Goal: Complete application form

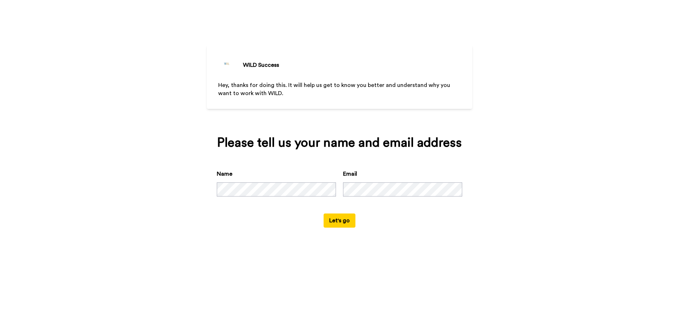
click at [340, 225] on button "Let's go" at bounding box center [340, 221] width 32 height 14
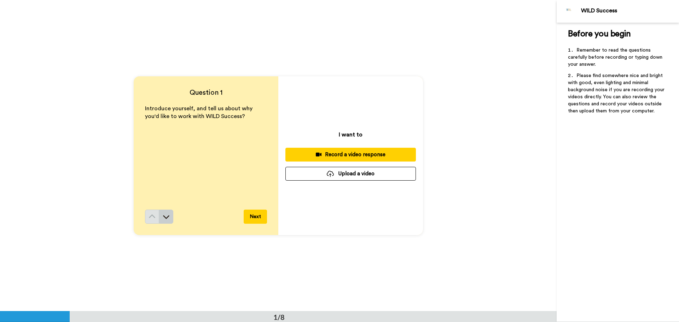
click at [171, 214] on button at bounding box center [166, 217] width 14 height 14
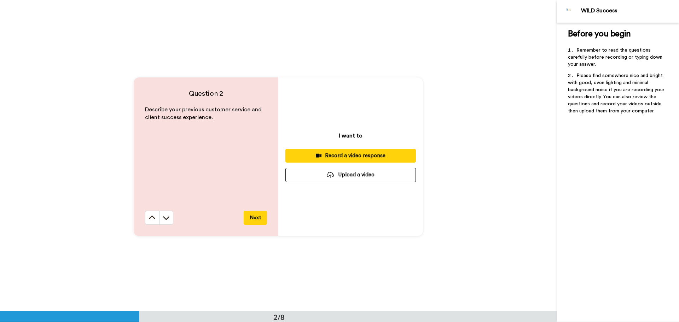
scroll to position [312, 0]
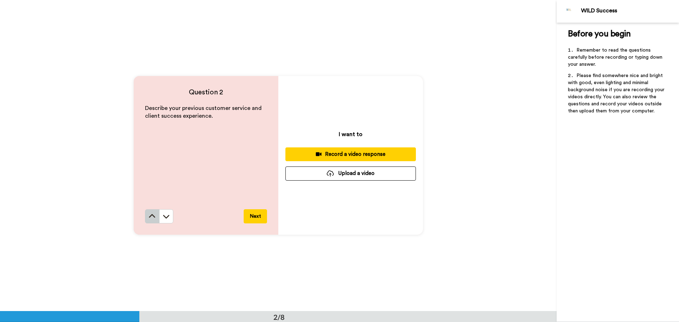
click at [150, 218] on icon at bounding box center [152, 216] width 7 height 7
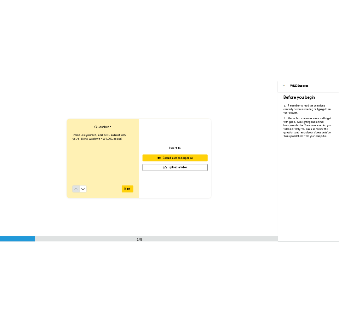
scroll to position [0, 0]
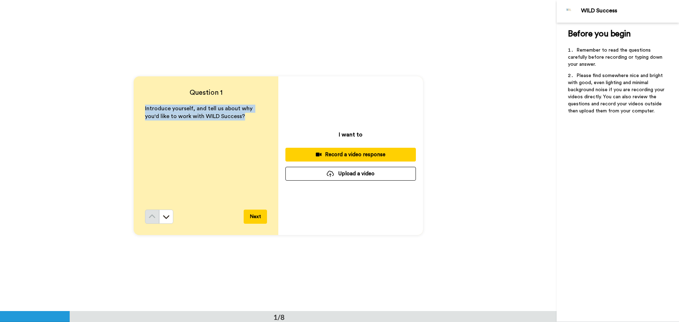
drag, startPoint x: 233, startPoint y: 121, endPoint x: 142, endPoint y: 106, distance: 92.5
click at [142, 106] on div "Question 1 Introduce yourself, and tell us about why you'd like to work with WI…" at bounding box center [206, 155] width 145 height 159
copy span "Introduce yourself, and tell us about why you'd like to work with WILD Success?"
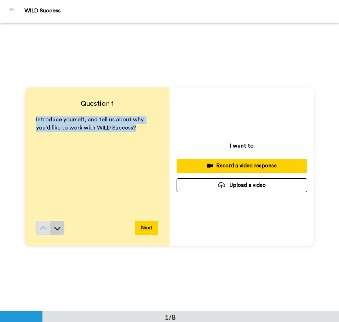
click at [57, 233] on button at bounding box center [57, 228] width 14 height 14
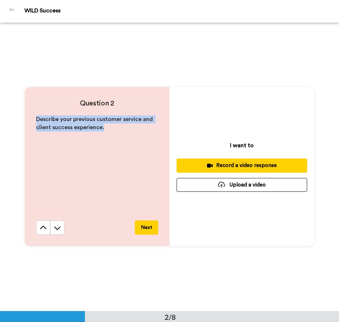
drag, startPoint x: 106, startPoint y: 129, endPoint x: 20, endPoint y: 121, distance: 87.1
click at [20, 121] on div "Question 2 Describe your previous customer service and client success experienc…" at bounding box center [169, 166] width 339 height 288
copy span "Describe your previous customer service and client success experience."
click at [61, 230] on button at bounding box center [57, 227] width 14 height 14
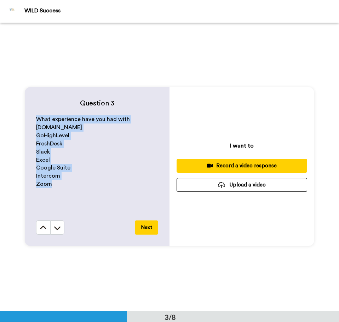
drag, startPoint x: 52, startPoint y: 184, endPoint x: 33, endPoint y: 119, distance: 68.3
click at [33, 119] on div "Question 3 What experience have you had with [DOMAIN_NAME] GoHighLevel FreshDes…" at bounding box center [97, 166] width 145 height 159
copy div "What experience have you had with [DOMAIN_NAME] GoHighLevel FreshDesk Slack Exc…"
click at [54, 229] on icon at bounding box center [57, 228] width 6 height 4
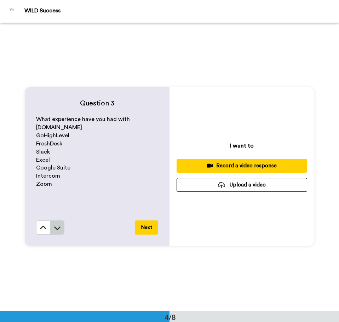
scroll to position [865, 0]
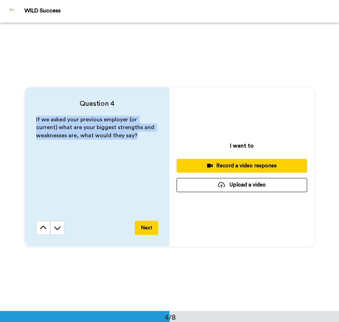
drag, startPoint x: 33, startPoint y: 117, endPoint x: 150, endPoint y: 133, distance: 118.6
click at [150, 133] on div "Question 4 If we asked your previous employer (or current) what are your bigges…" at bounding box center [97, 166] width 145 height 159
copy span "If we asked your previous employer (or current) what are your biggest strengths…"
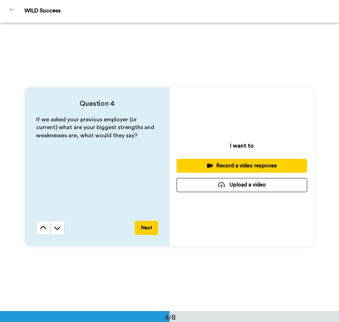
click at [261, 67] on div "Question 4 If we asked your previous employer (or current) what are your bigges…" at bounding box center [169, 167] width 339 height 288
click at [57, 229] on icon at bounding box center [57, 228] width 6 height 4
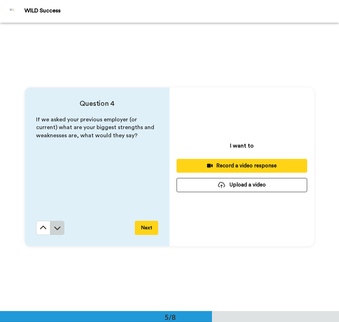
scroll to position [1154, 0]
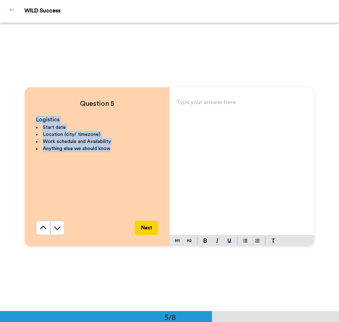
drag, startPoint x: 118, startPoint y: 157, endPoint x: 27, endPoint y: 115, distance: 100.5
click at [27, 115] on div "Question 5 Logistics Start date Location (city/ timezone) Work schedule and Ava…" at bounding box center [97, 166] width 145 height 159
copy div "Logistics Start date Location (city/ timezone) Work schedule and Availability A…"
click at [201, 154] on div "Type your answer here ﻿" at bounding box center [241, 166] width 145 height 138
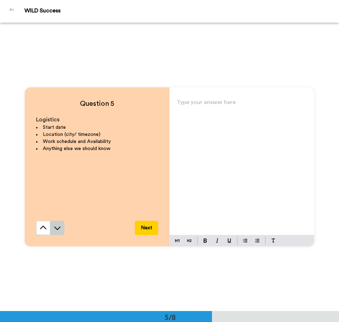
click at [55, 227] on icon at bounding box center [57, 227] width 7 height 7
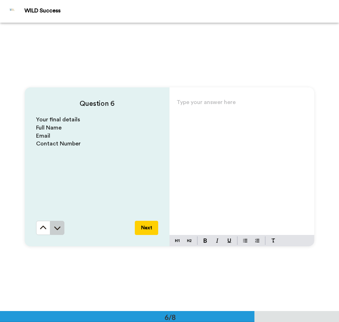
click at [58, 224] on button at bounding box center [57, 228] width 14 height 14
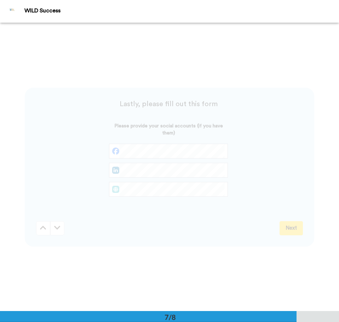
scroll to position [1731, 0]
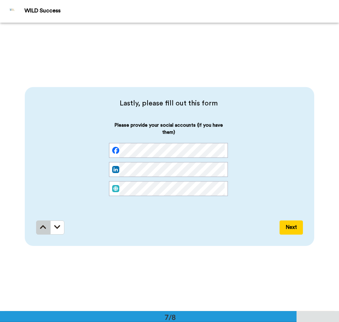
click at [42, 225] on icon at bounding box center [43, 227] width 6 height 7
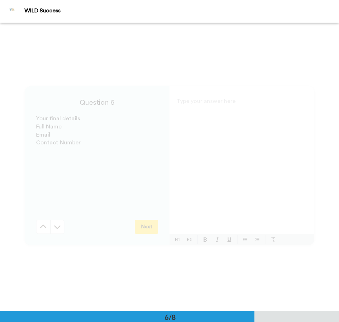
scroll to position [1442, 0]
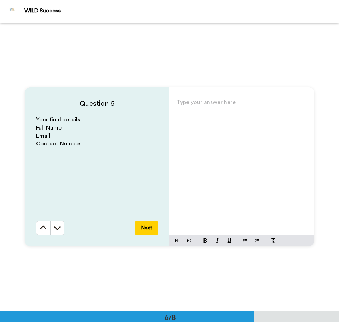
drag, startPoint x: 214, startPoint y: 134, endPoint x: 60, endPoint y: 238, distance: 186.2
click at [214, 134] on div "Type your answer here ﻿" at bounding box center [241, 166] width 145 height 138
click at [41, 228] on icon at bounding box center [43, 227] width 7 height 7
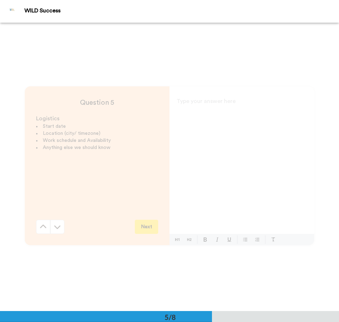
scroll to position [1154, 0]
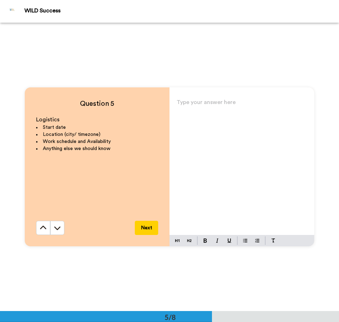
click at [214, 112] on div "Type your answer here ﻿" at bounding box center [241, 166] width 145 height 138
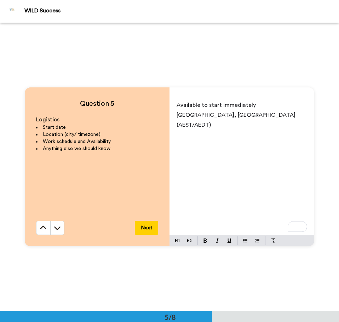
click at [260, 117] on p "[GEOGRAPHIC_DATA], [GEOGRAPHIC_DATA] (AEST/AEDT)" at bounding box center [242, 120] width 131 height 20
click at [254, 117] on span "[GEOGRAPHIC_DATA], [GEOGRAPHIC_DATA] (AEST/AEDT)My availability is flexible" at bounding box center [237, 120] width 120 height 16
click at [6, 210] on div "Question 5 Logistics Start date Location (city/ timezone) Work schedule and Ava…" at bounding box center [169, 167] width 339 height 288
click at [221, 152] on div "Available to start immediately [GEOGRAPHIC_DATA], [GEOGRAPHIC_DATA] (AEST/AEDT)…" at bounding box center [241, 166] width 145 height 138
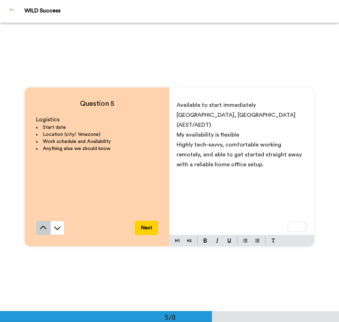
click at [43, 224] on button at bounding box center [43, 228] width 14 height 14
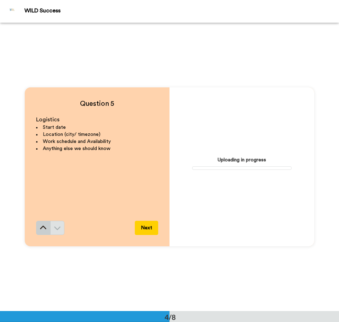
scroll to position [865, 0]
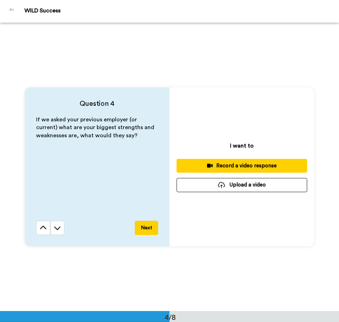
click at [43, 224] on button at bounding box center [43, 228] width 14 height 14
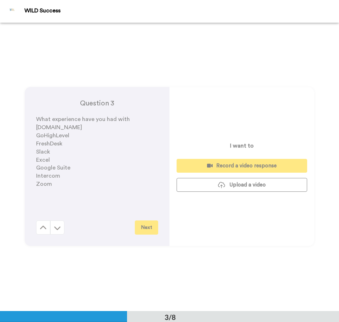
click at [43, 224] on button at bounding box center [43, 227] width 14 height 14
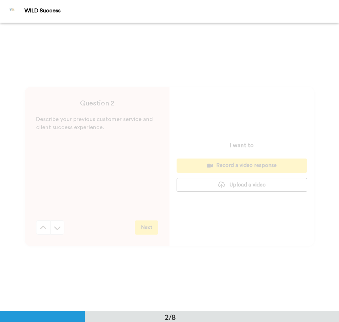
scroll to position [289, 0]
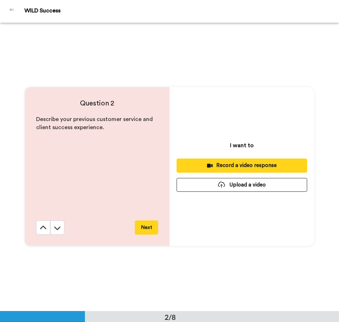
click at [43, 224] on button at bounding box center [43, 227] width 14 height 14
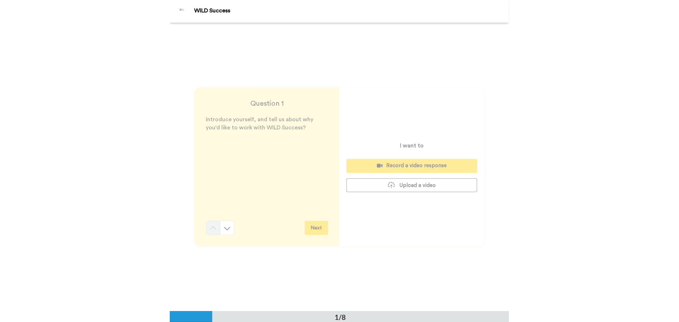
scroll to position [0, 0]
